Goal: Task Accomplishment & Management: Manage account settings

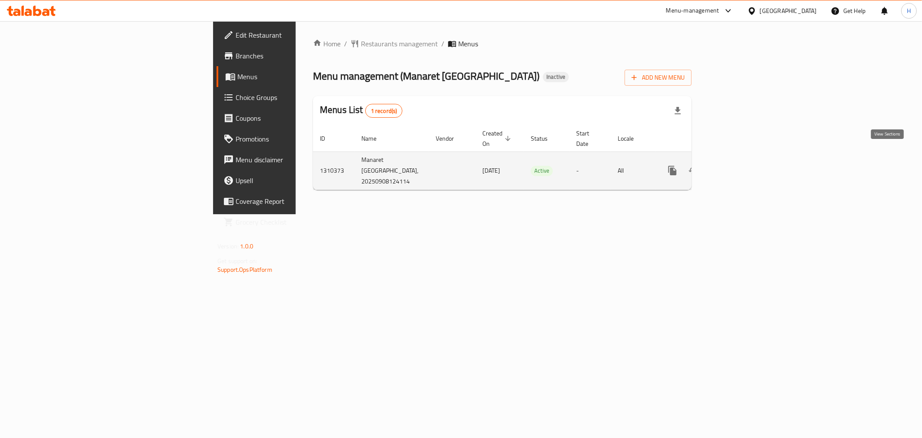
click at [746, 161] on link "enhanced table" at bounding box center [735, 170] width 21 height 21
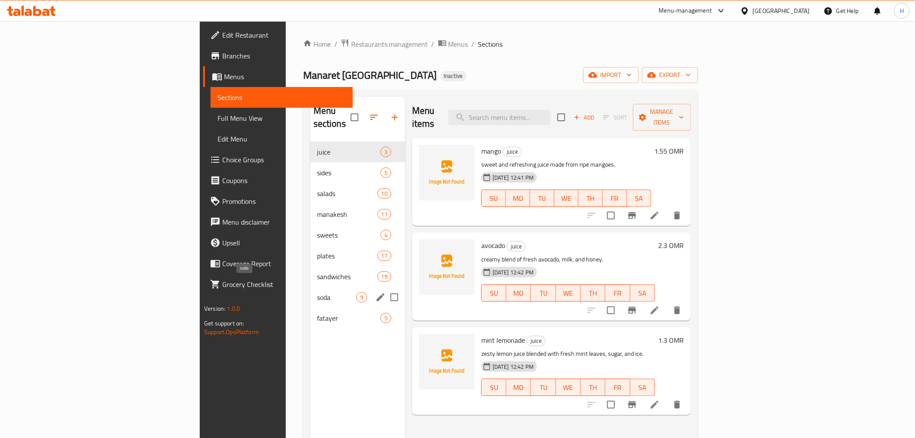
click at [310, 287] on div "soda 9" at bounding box center [357, 297] width 95 height 21
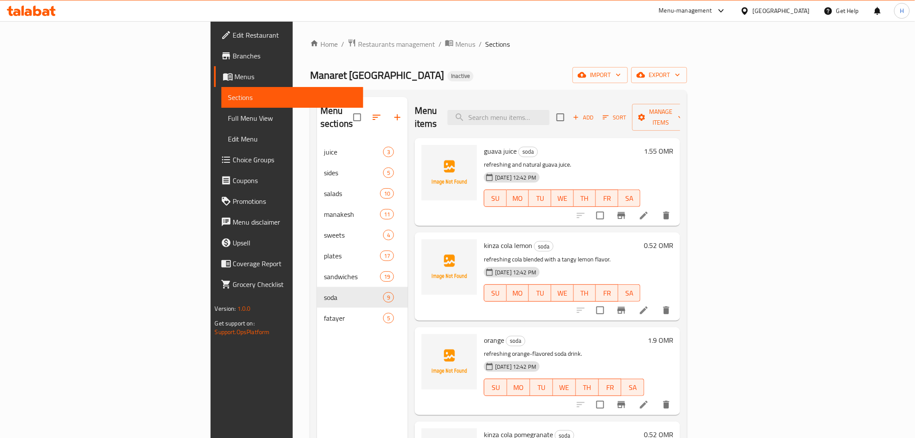
click at [233, 55] on span "Branches" at bounding box center [294, 56] width 123 height 10
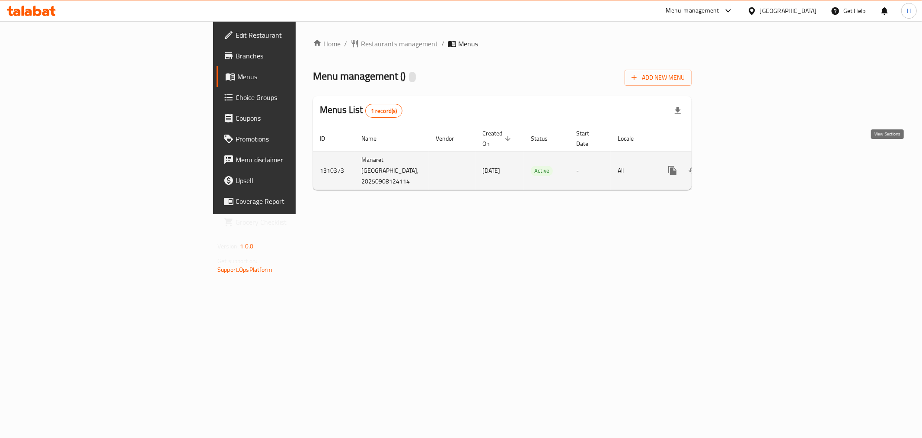
click at [746, 160] on link "enhanced table" at bounding box center [735, 170] width 21 height 21
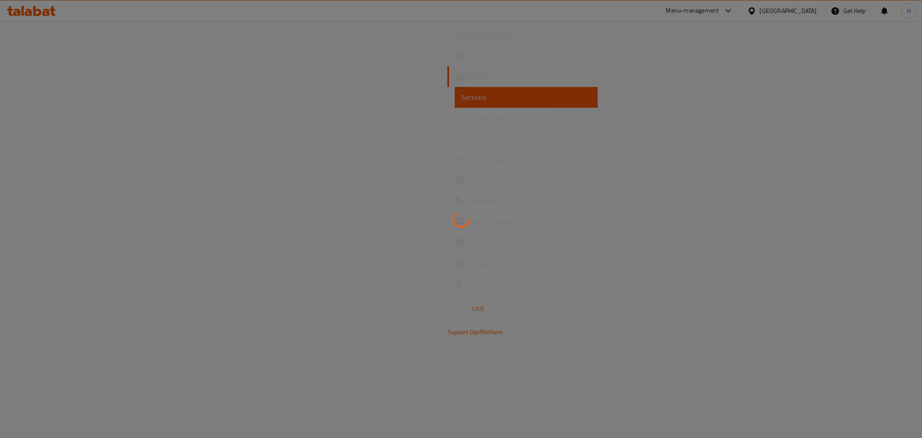
click at [49, 120] on div at bounding box center [461, 219] width 922 height 438
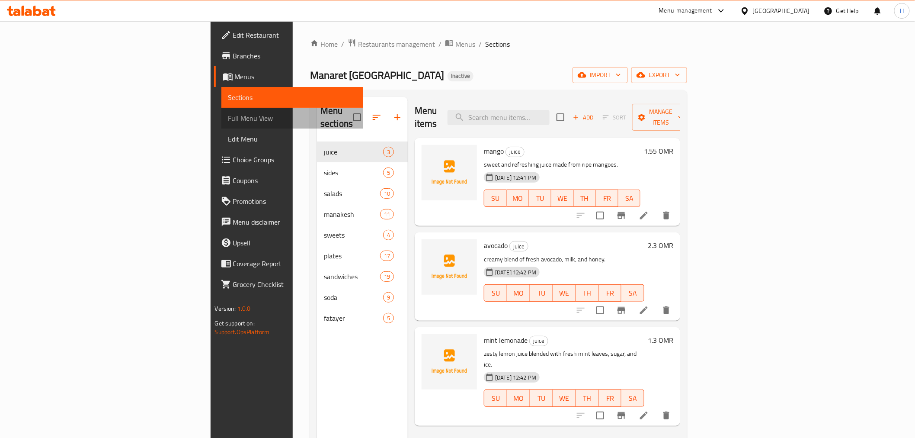
click at [228, 120] on span "Full Menu View" at bounding box center [292, 118] width 128 height 10
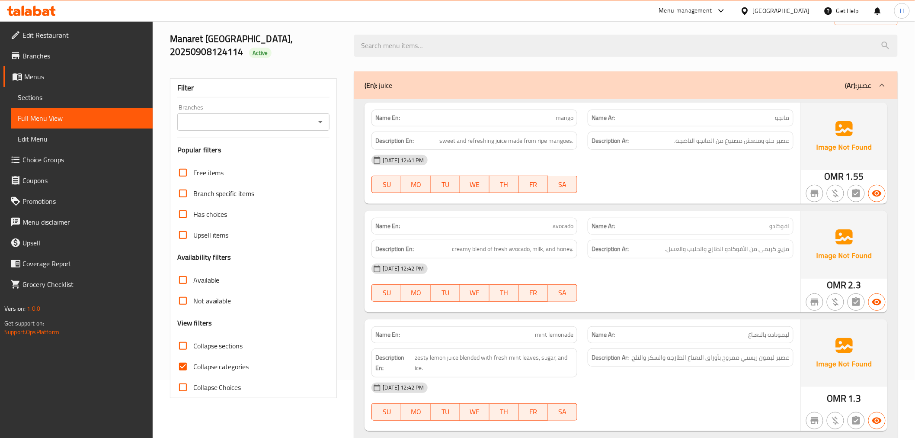
scroll to position [96, 0]
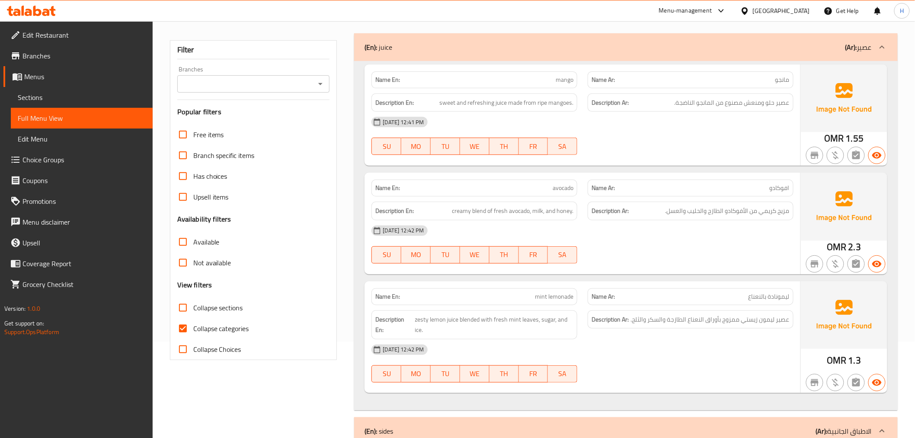
click at [355, 246] on div "Name En: mango Name Ar: مانجو Description En: sweet and refreshing juice made f…" at bounding box center [625, 235] width 543 height 349
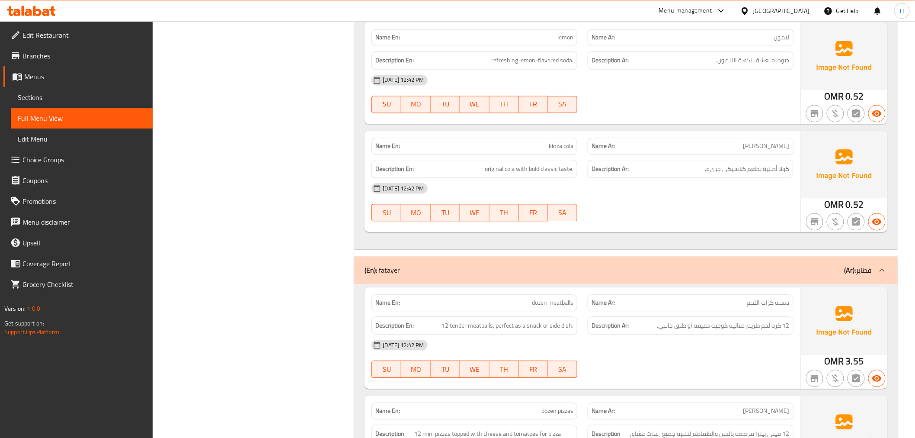
scroll to position [8987, 0]
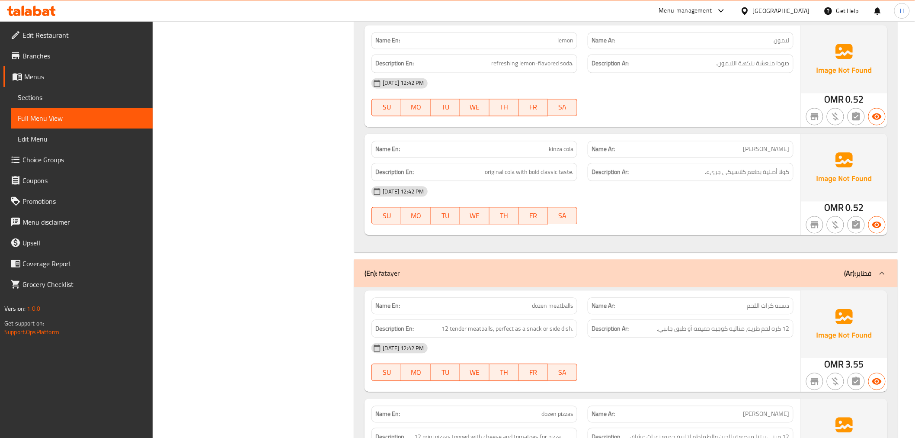
drag, startPoint x: 67, startPoint y: 92, endPoint x: 120, endPoint y: 122, distance: 61.0
click at [66, 92] on span "Sections" at bounding box center [82, 97] width 128 height 10
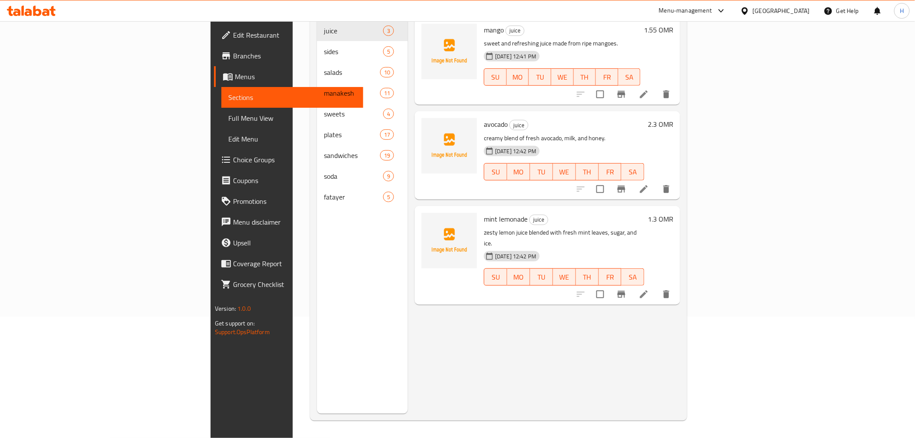
scroll to position [121, 0]
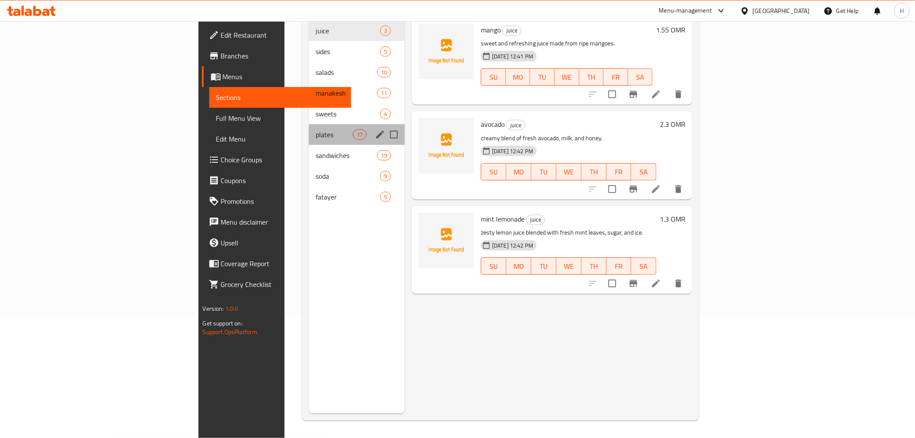
click at [309, 130] on div "plates 17" at bounding box center [357, 134] width 96 height 21
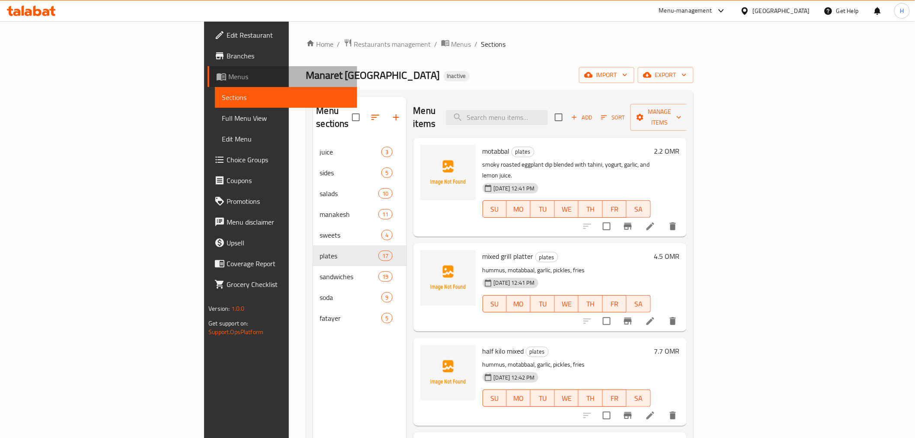
click at [228, 75] on span "Menus" at bounding box center [289, 76] width 122 height 10
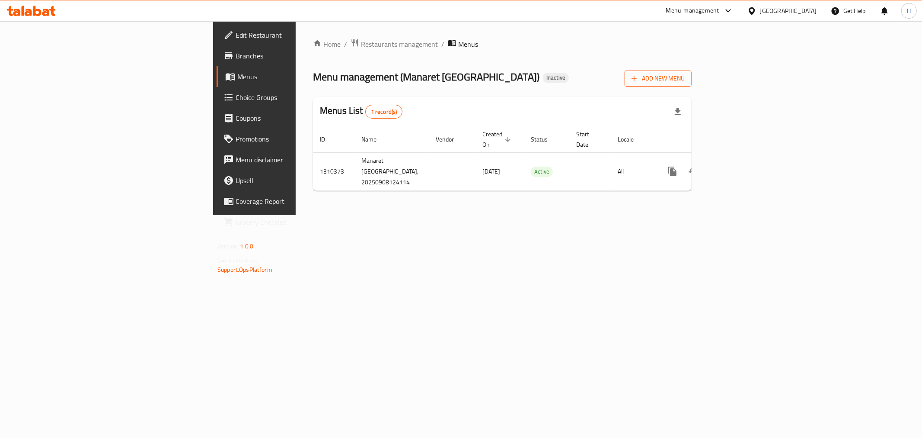
click at [685, 79] on span "Add New Menu" at bounding box center [658, 78] width 53 height 11
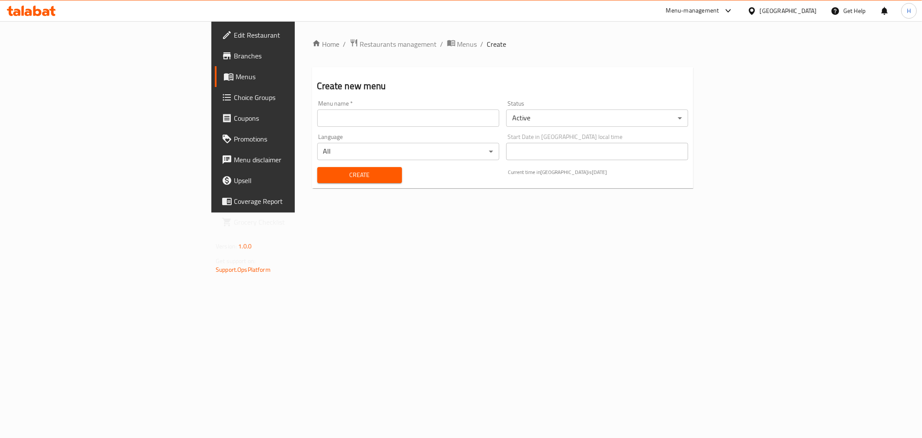
click at [317, 118] on input "text" at bounding box center [408, 117] width 182 height 17
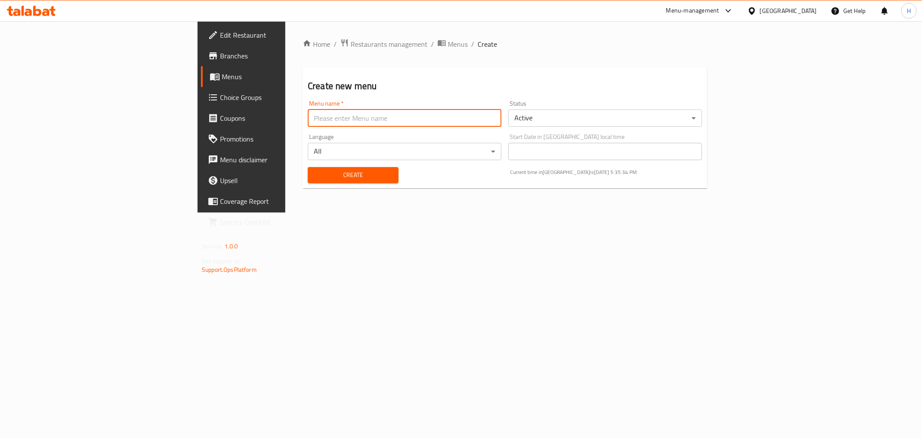
click at [308, 115] on input "text" at bounding box center [405, 117] width 194 height 17
type input "New Menu"
click at [315, 171] on span "Create" at bounding box center [353, 175] width 77 height 11
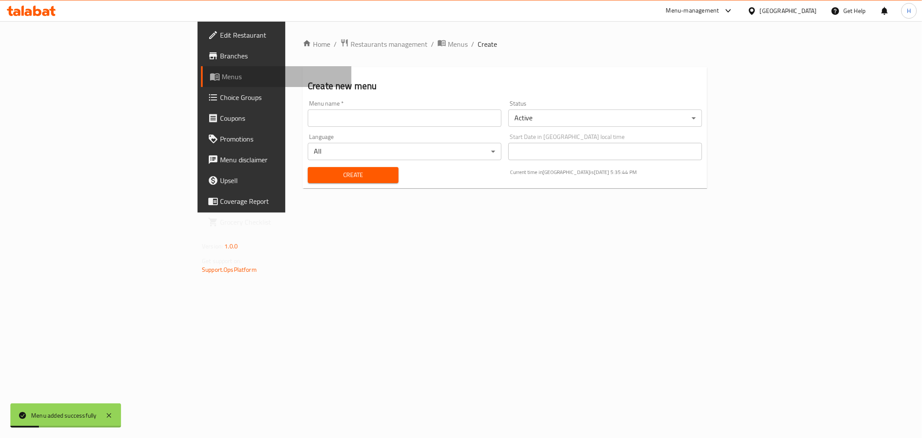
click at [222, 74] on span "Menus" at bounding box center [283, 76] width 123 height 10
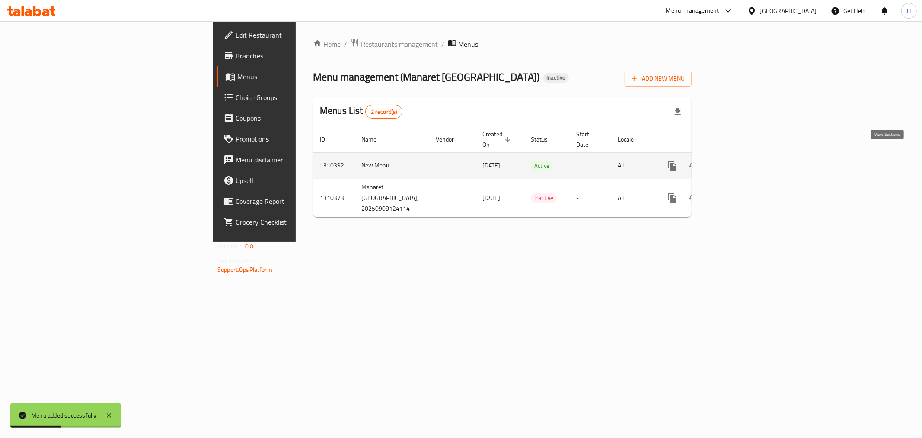
click at [740, 160] on icon "enhanced table" at bounding box center [735, 165] width 10 height 10
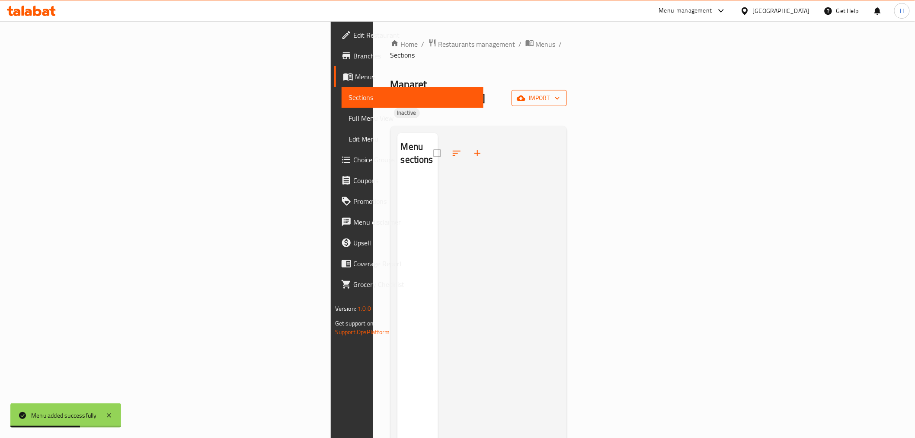
click at [560, 93] on span "import" at bounding box center [539, 98] width 42 height 11
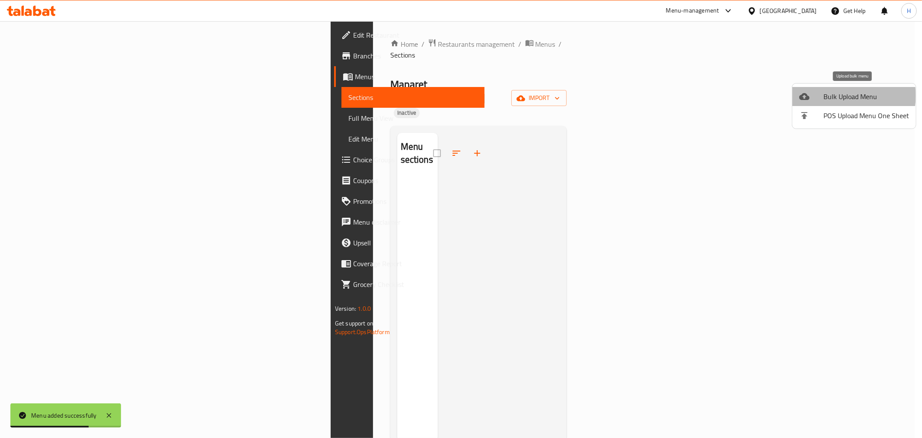
click at [841, 96] on span "Bulk Upload Menu" at bounding box center [867, 96] width 86 height 10
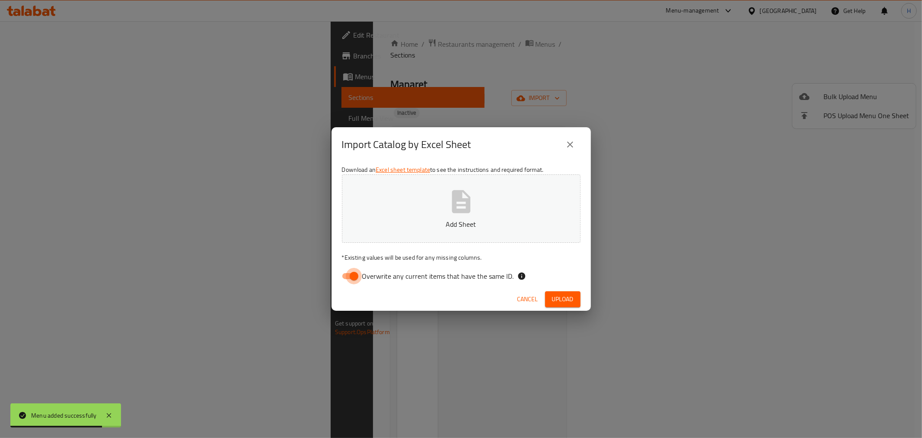
click at [349, 275] on input "Overwrite any current items that have the same ID." at bounding box center [354, 276] width 49 height 16
checkbox input "false"
click at [554, 296] on span "Upload" at bounding box center [563, 299] width 22 height 11
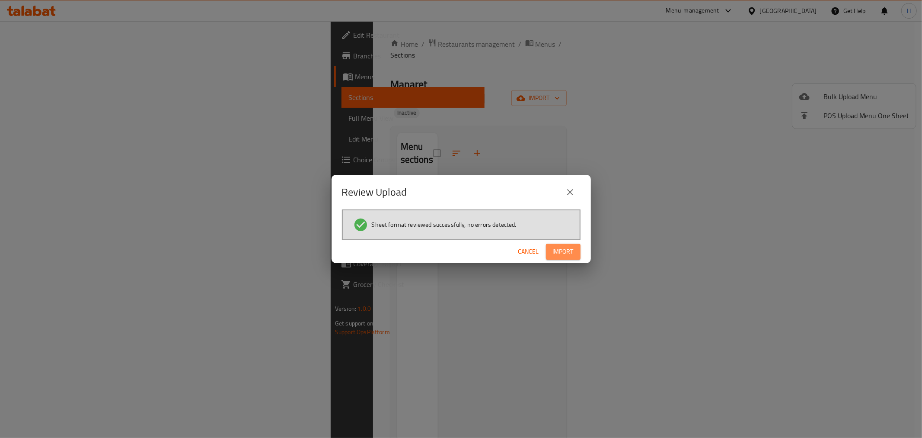
click at [555, 255] on span "Import" at bounding box center [563, 251] width 21 height 11
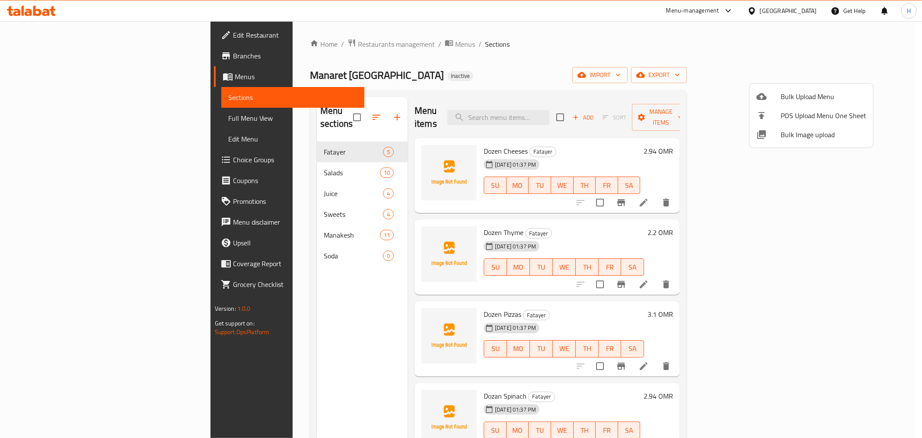
click at [68, 119] on div at bounding box center [461, 219] width 922 height 438
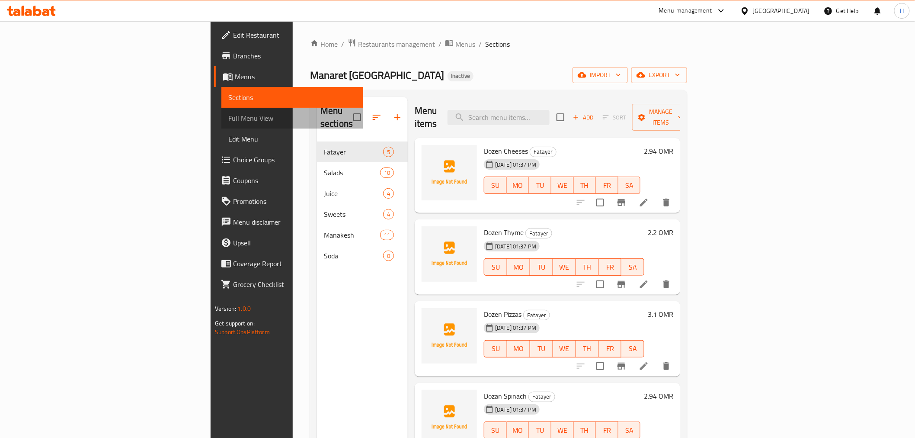
click at [228, 119] on span "Full Menu View" at bounding box center [292, 118] width 128 height 10
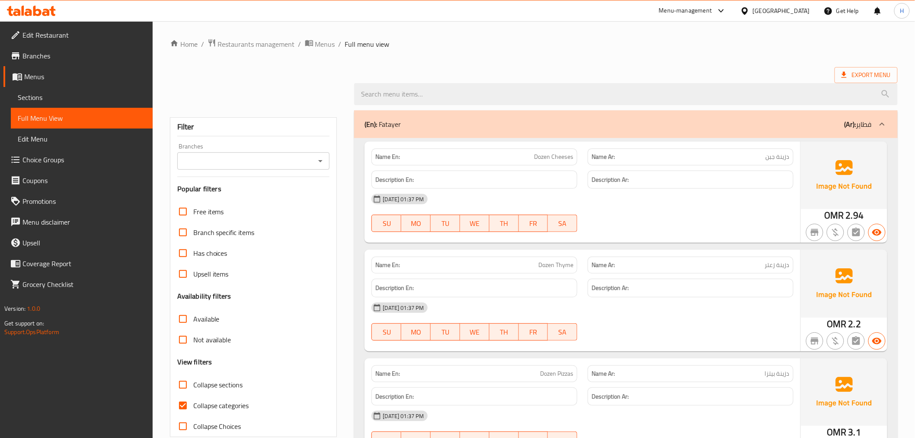
scroll to position [48, 0]
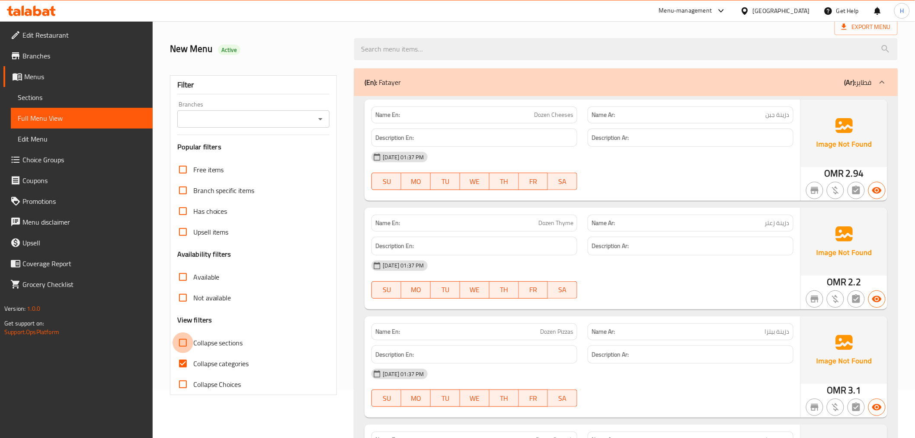
drag, startPoint x: 187, startPoint y: 351, endPoint x: 423, endPoint y: 342, distance: 236.3
click at [187, 352] on input "Collapse sections" at bounding box center [183, 342] width 21 height 21
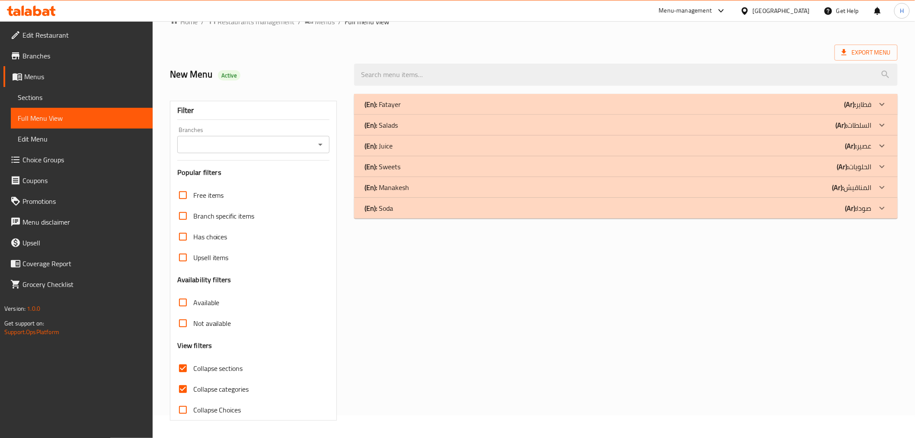
click at [183, 368] on input "Collapse sections" at bounding box center [183, 368] width 21 height 21
checkbox input "false"
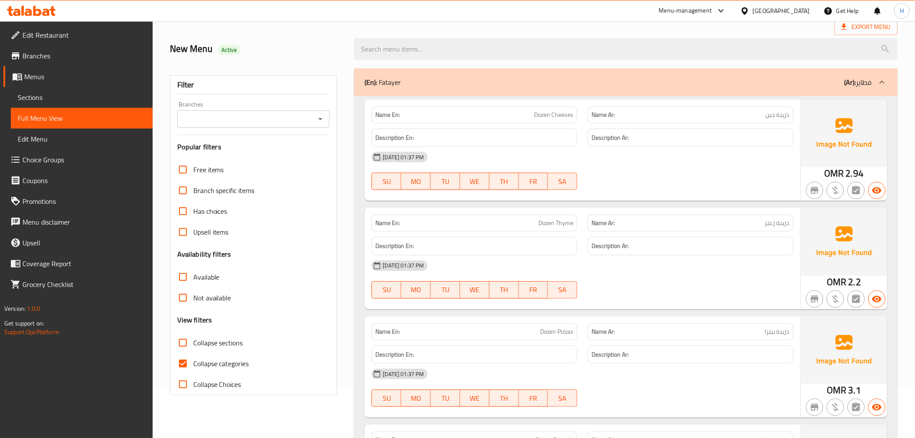
click at [185, 365] on input "Collapse categories" at bounding box center [183, 363] width 21 height 21
checkbox input "false"
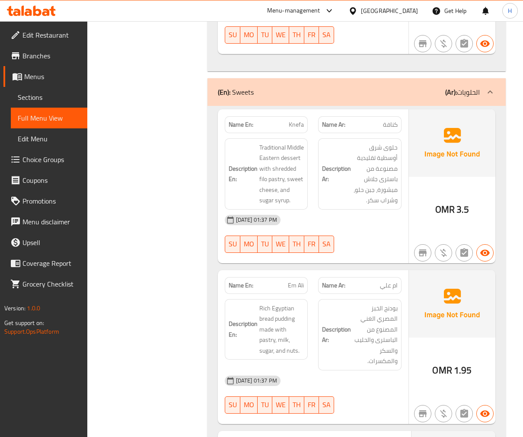
scroll to position [2902, 0]
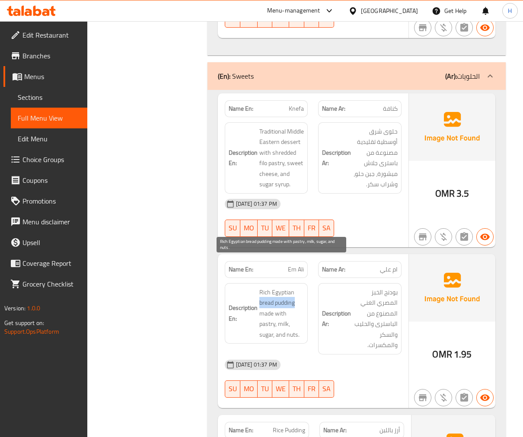
drag, startPoint x: 295, startPoint y: 274, endPoint x: 260, endPoint y: 274, distance: 34.6
click at [260, 287] on span "Rich Egyptian bread pudding made with pastry, milk, sugar, and nuts." at bounding box center [281, 313] width 45 height 53
copy span "bread pudding"
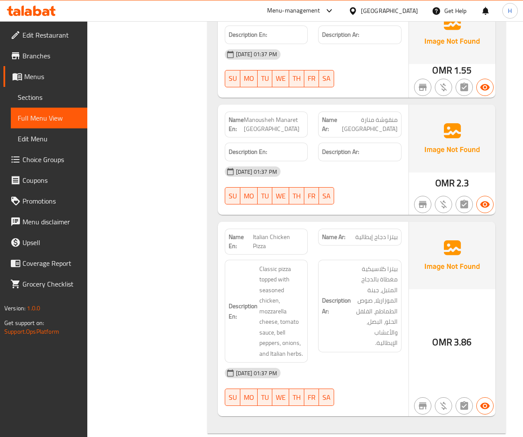
scroll to position [4904, 0]
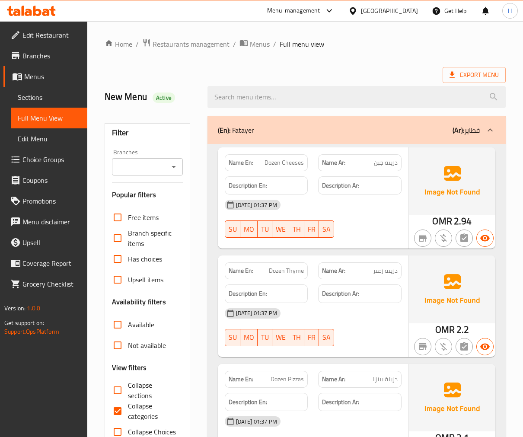
click at [27, 87] on link "Sections" at bounding box center [49, 97] width 77 height 21
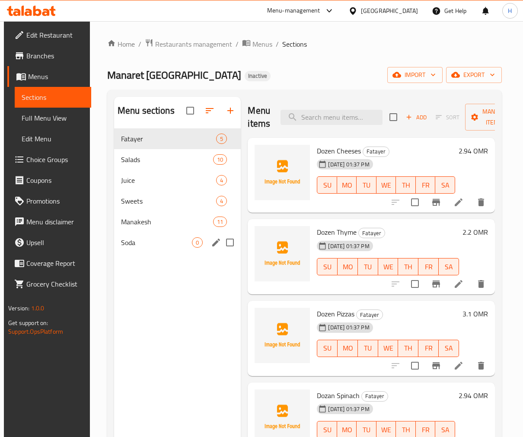
click at [227, 240] on input "Menu sections" at bounding box center [230, 243] width 18 height 18
checkbox input "true"
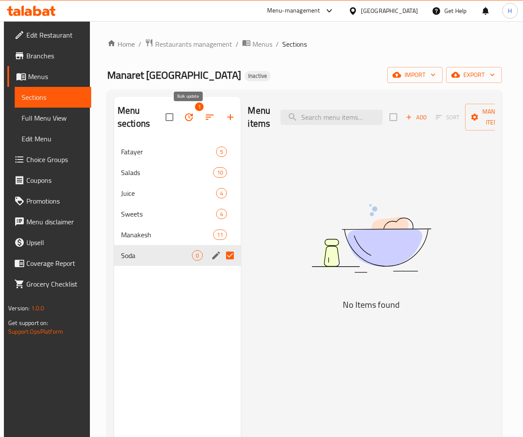
click at [189, 118] on icon "button" at bounding box center [189, 117] width 10 height 10
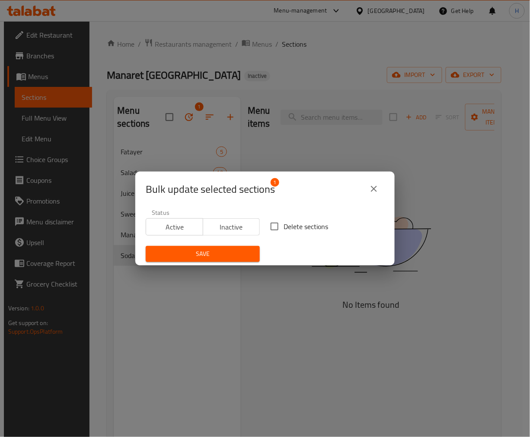
click at [274, 227] on input "Delete sections" at bounding box center [275, 227] width 18 height 18
checkbox input "true"
click at [229, 258] on span "Save" at bounding box center [203, 254] width 100 height 11
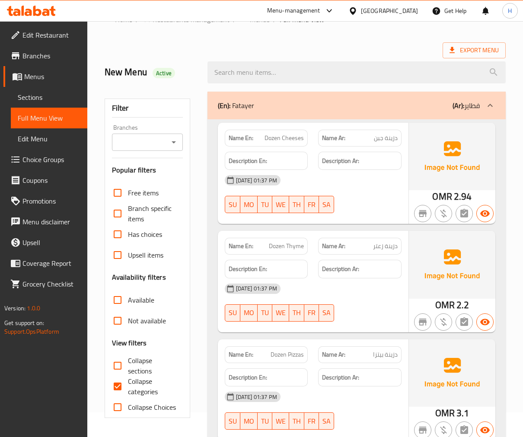
scroll to position [48, 0]
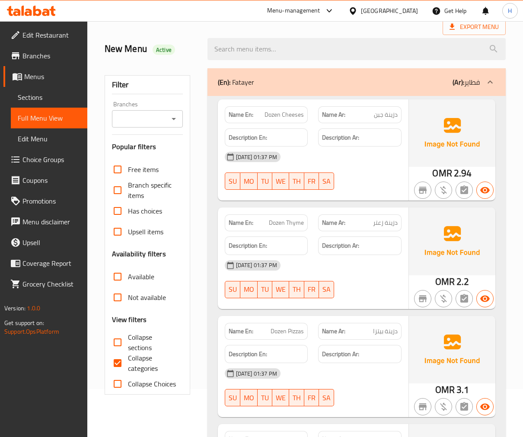
click at [122, 360] on input "Collapse categories" at bounding box center [117, 363] width 21 height 21
checkbox input "false"
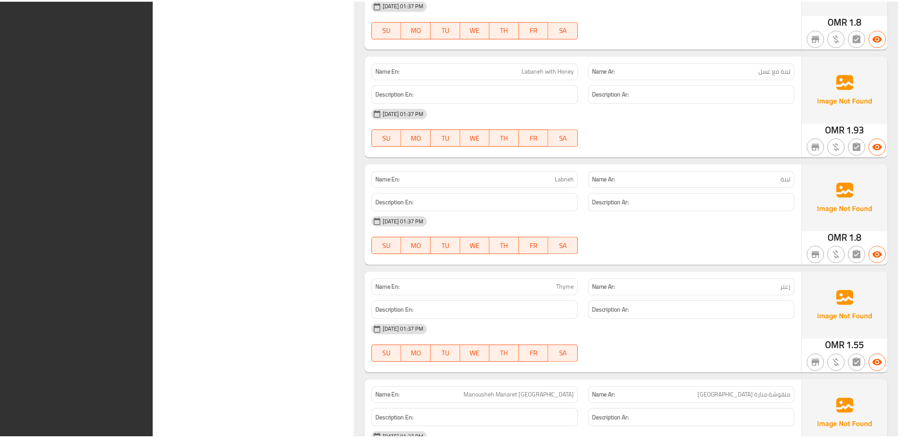
scroll to position [4041, 0]
